Goal: Go to known website: Access a specific website the user already knows

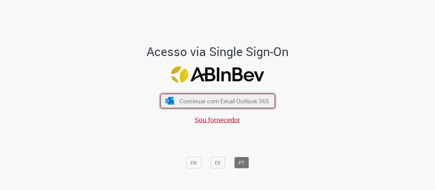
click at [225, 100] on span "Continuar com Email Outlook 365" at bounding box center [224, 101] width 90 height 8
click at [224, 98] on span "Continuar com Email Outlook 365" at bounding box center [224, 101] width 90 height 8
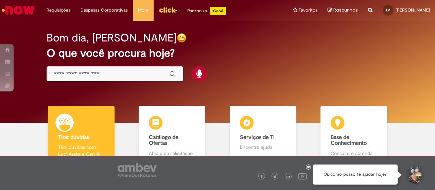
click at [164, 13] on img "Menu Cabeçalho" at bounding box center [168, 10] width 18 height 10
click at [165, 10] on img "Menu Cabeçalho" at bounding box center [168, 10] width 18 height 10
